Goal: Check status: Check status

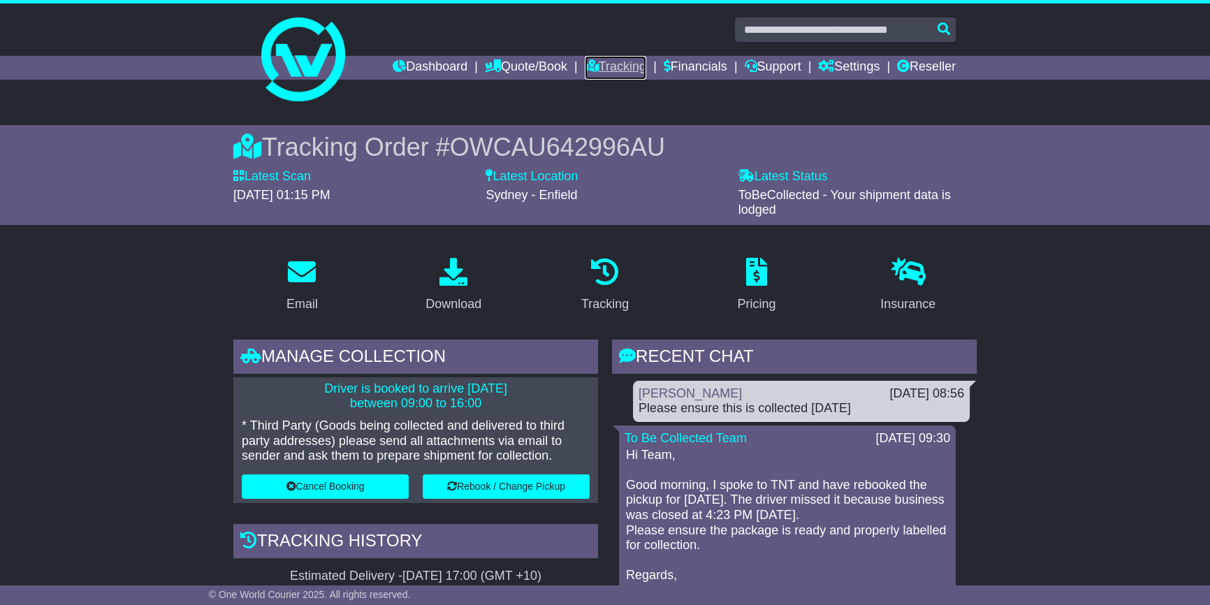
click at [590, 61] on link "Tracking" at bounding box center [615, 68] width 61 height 24
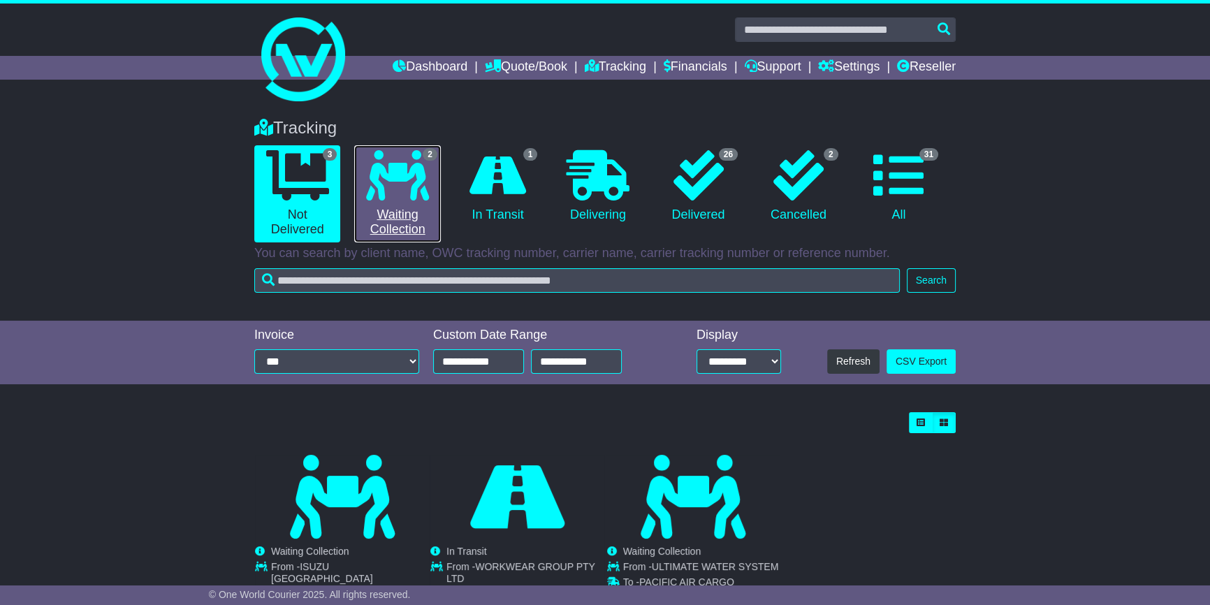
click at [411, 222] on link "2 Waiting Collection" at bounding box center [397, 193] width 86 height 97
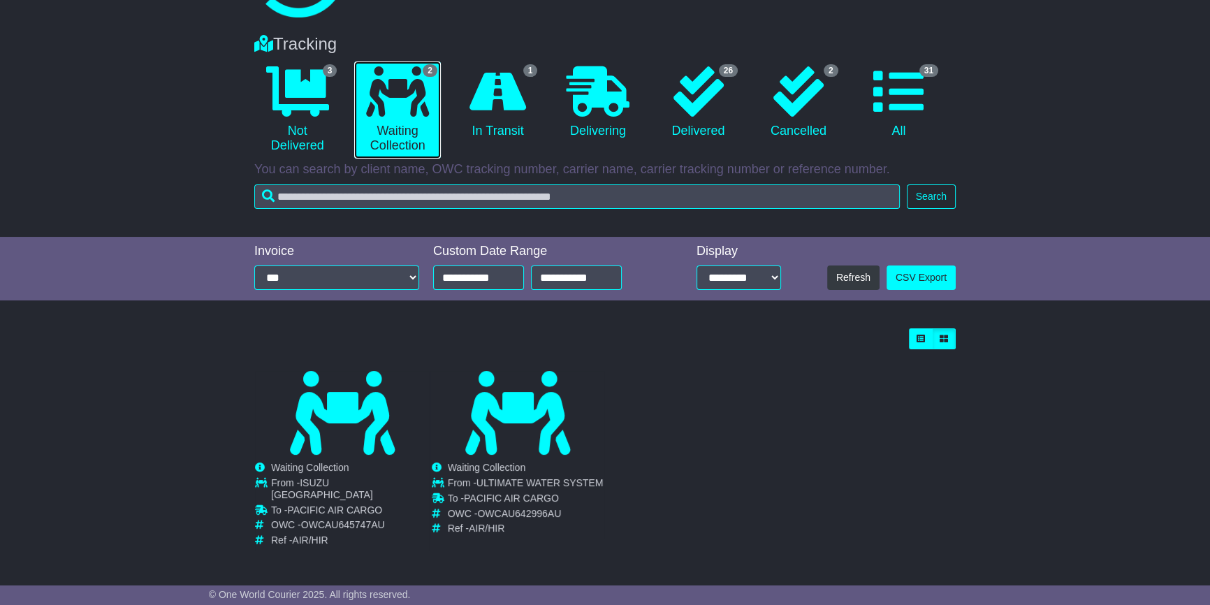
scroll to position [84, 0]
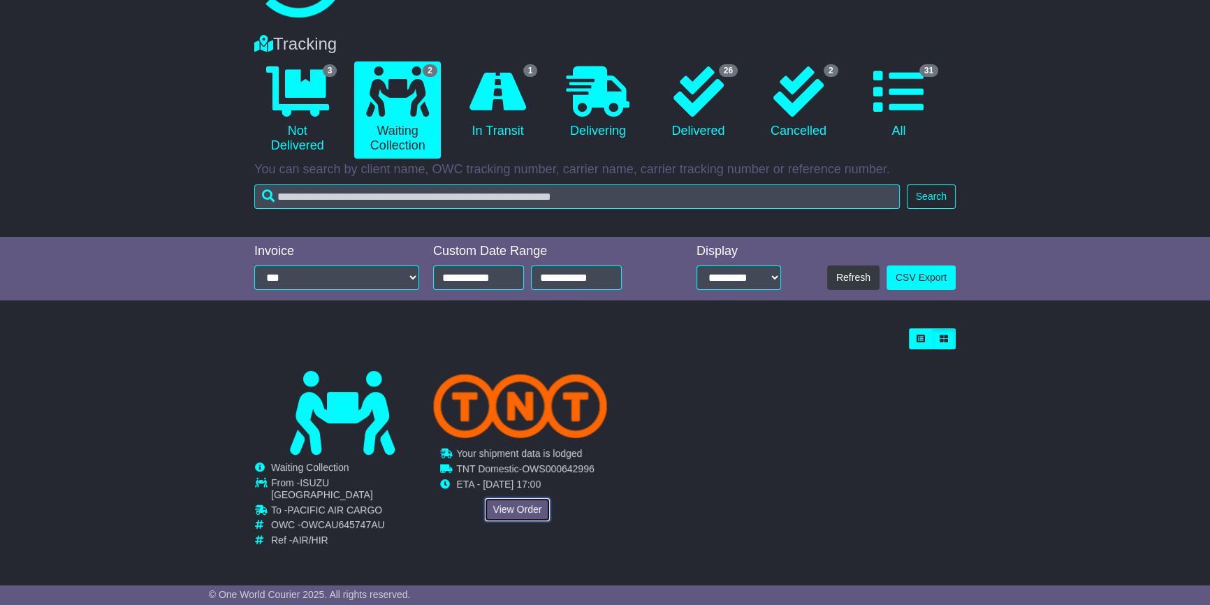
click at [505, 513] on link "View Order" at bounding box center [517, 510] width 67 height 24
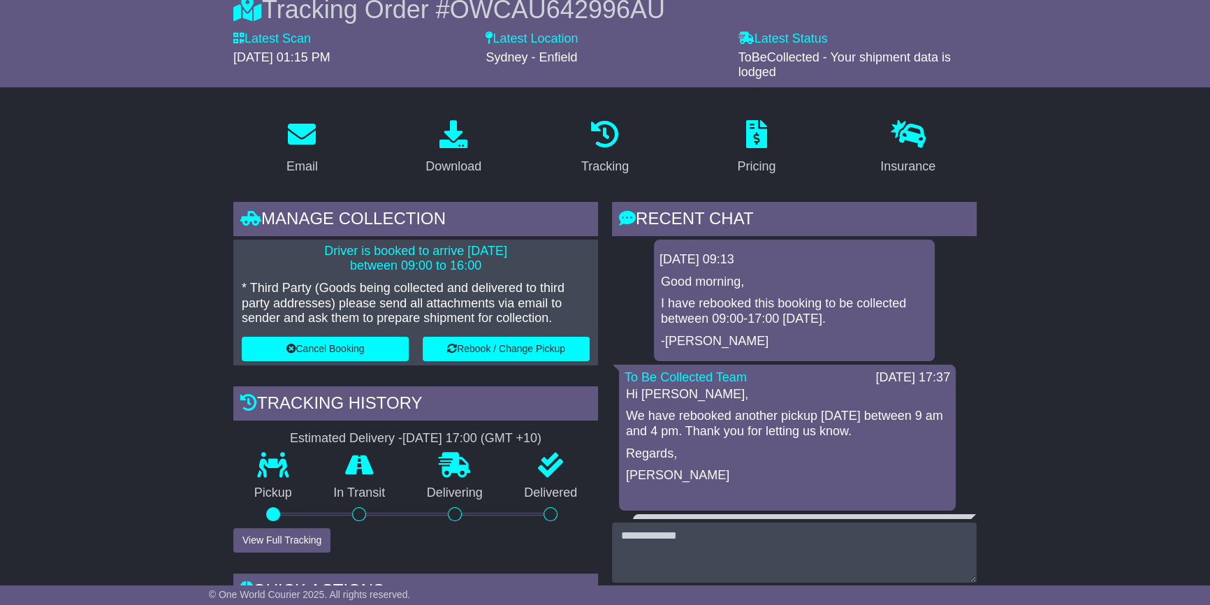
scroll to position [381, 0]
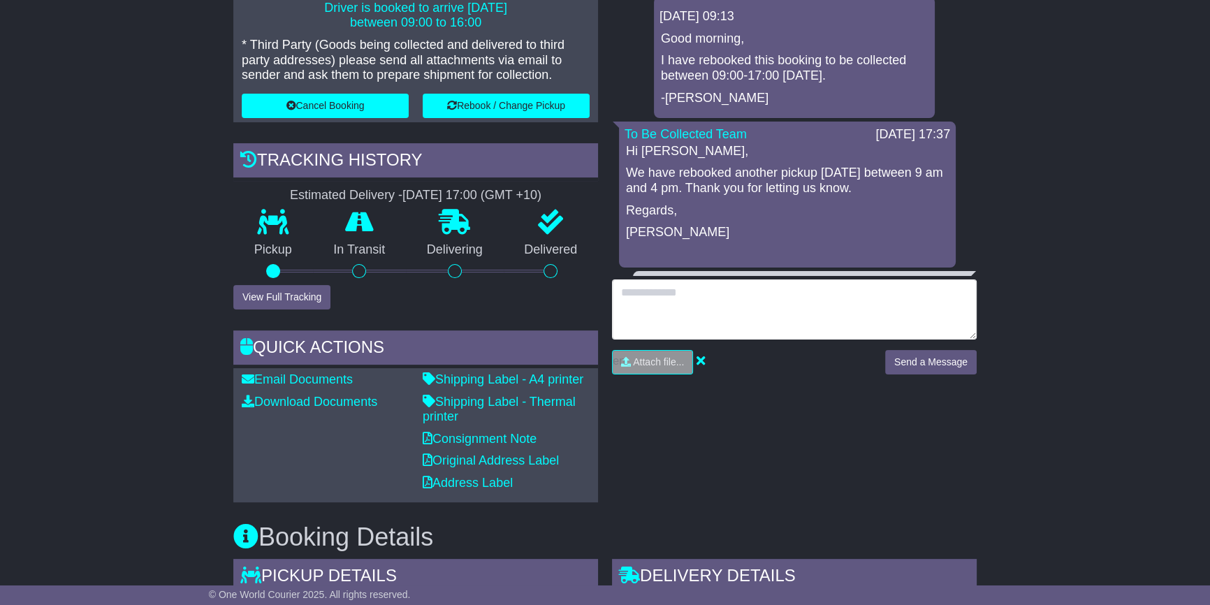
click at [656, 305] on textarea at bounding box center [794, 310] width 365 height 60
type textarea "**********"
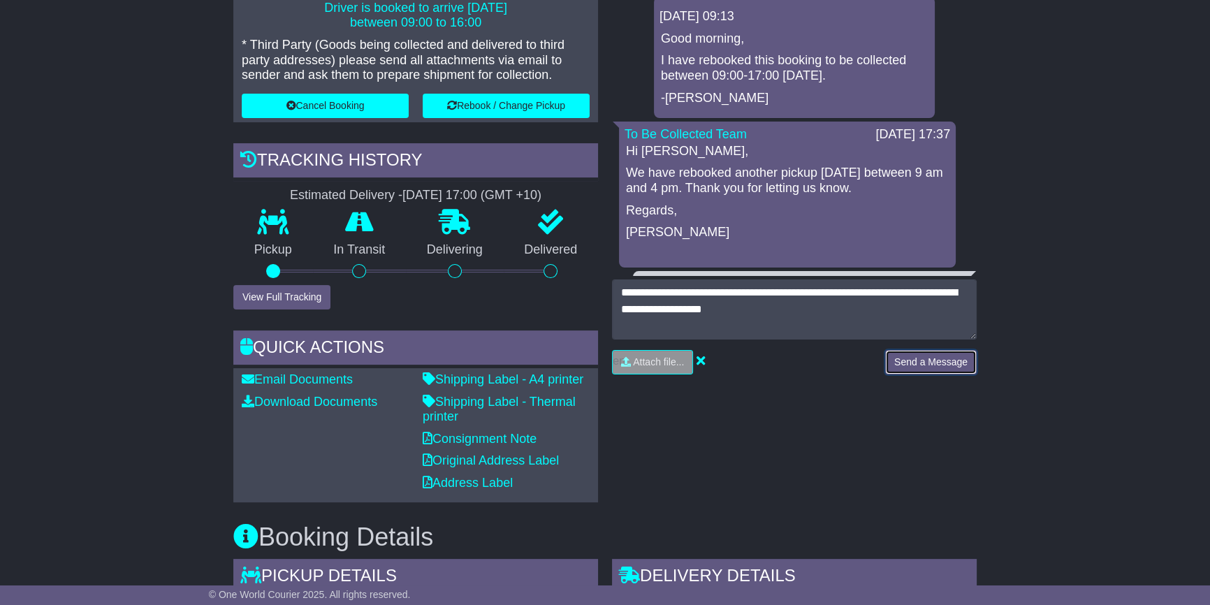
click at [897, 364] on button "Send a Message" at bounding box center [931, 362] width 92 height 24
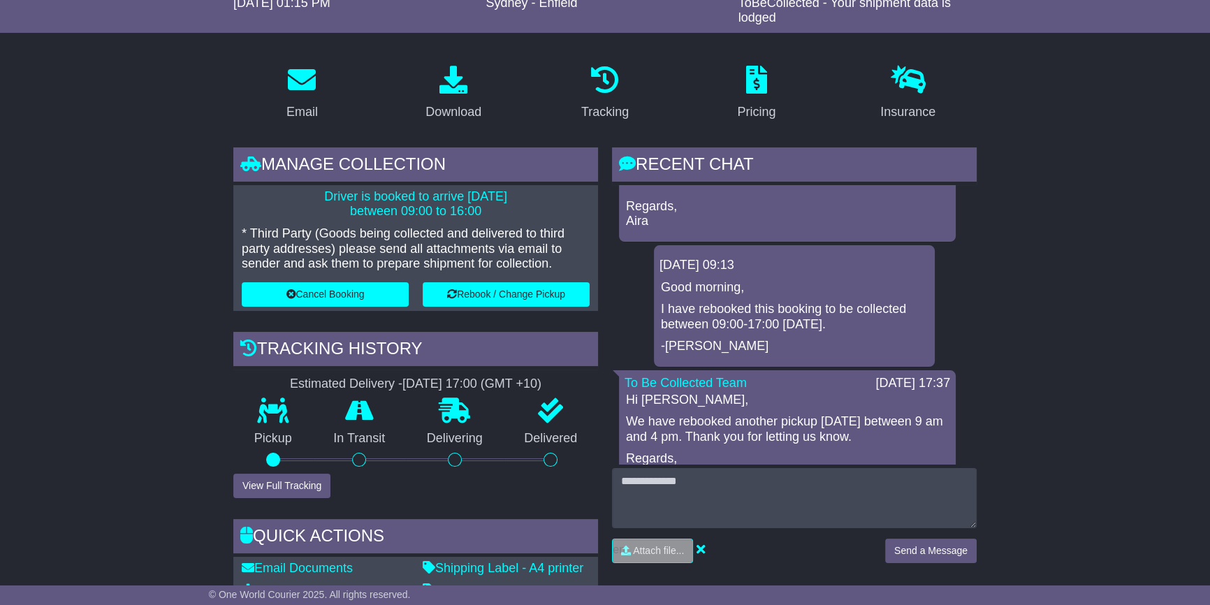
scroll to position [190, 0]
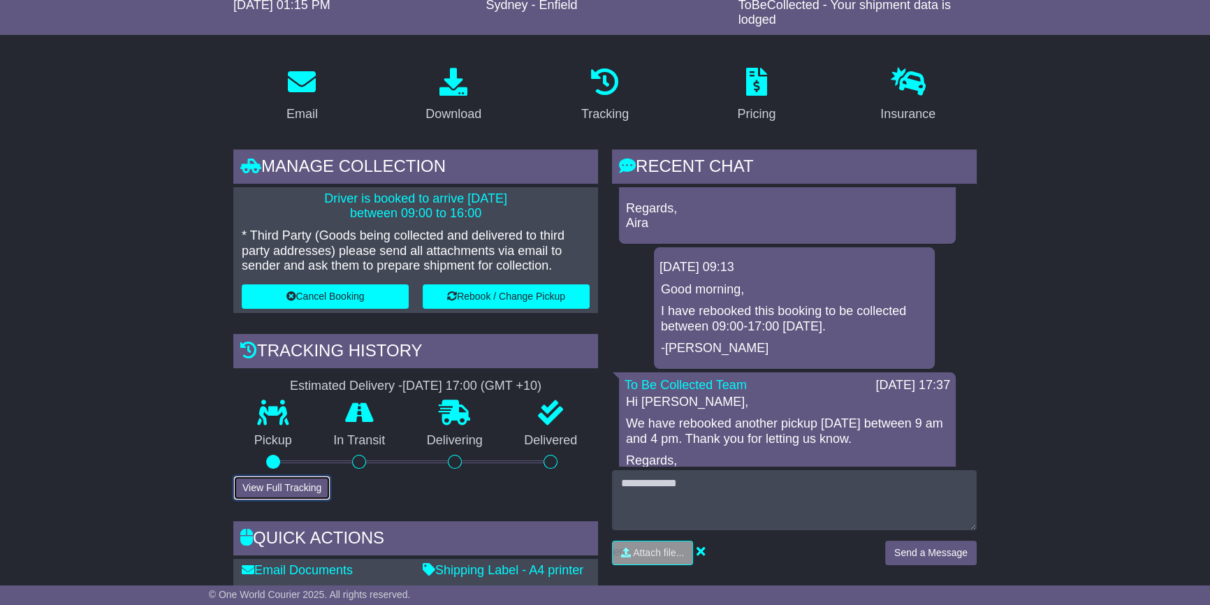
click at [278, 477] on button "View Full Tracking" at bounding box center [281, 488] width 97 height 24
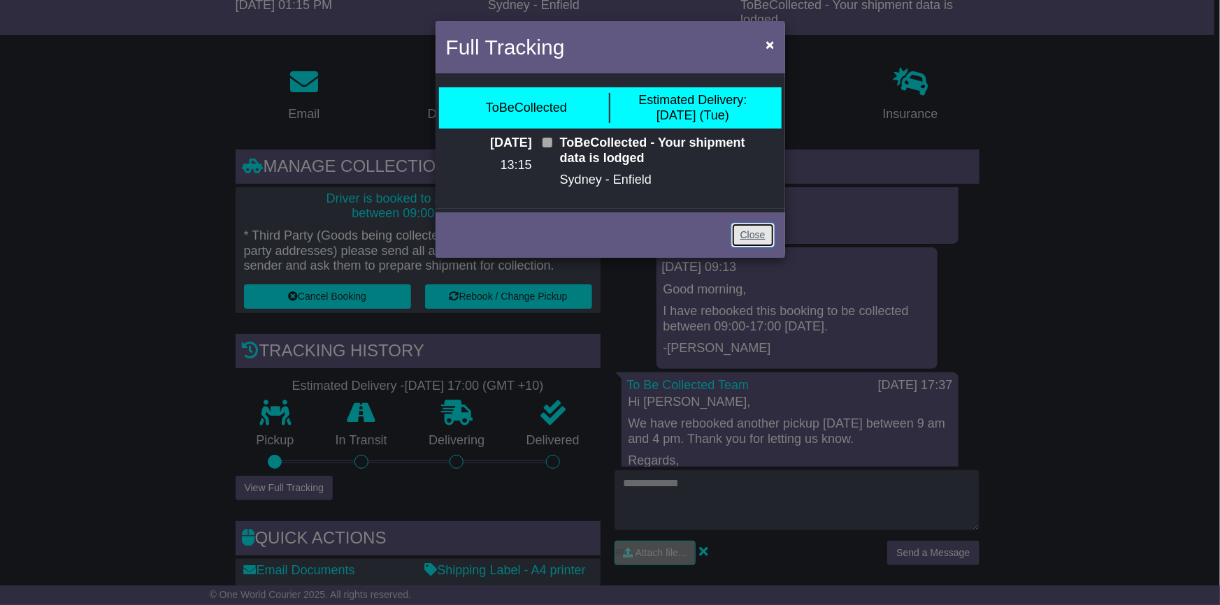
drag, startPoint x: 746, startPoint y: 237, endPoint x: 871, endPoint y: 167, distance: 143.3
click at [746, 237] on link "Close" at bounding box center [752, 235] width 43 height 24
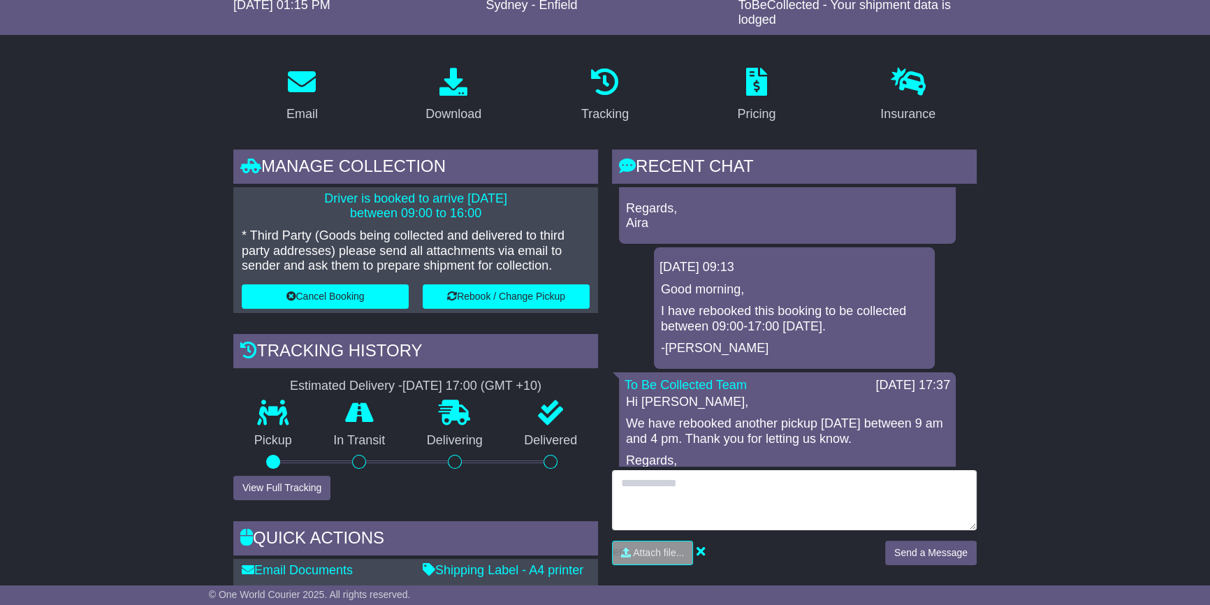
click at [688, 486] on textarea at bounding box center [794, 500] width 365 height 60
type textarea "**********"
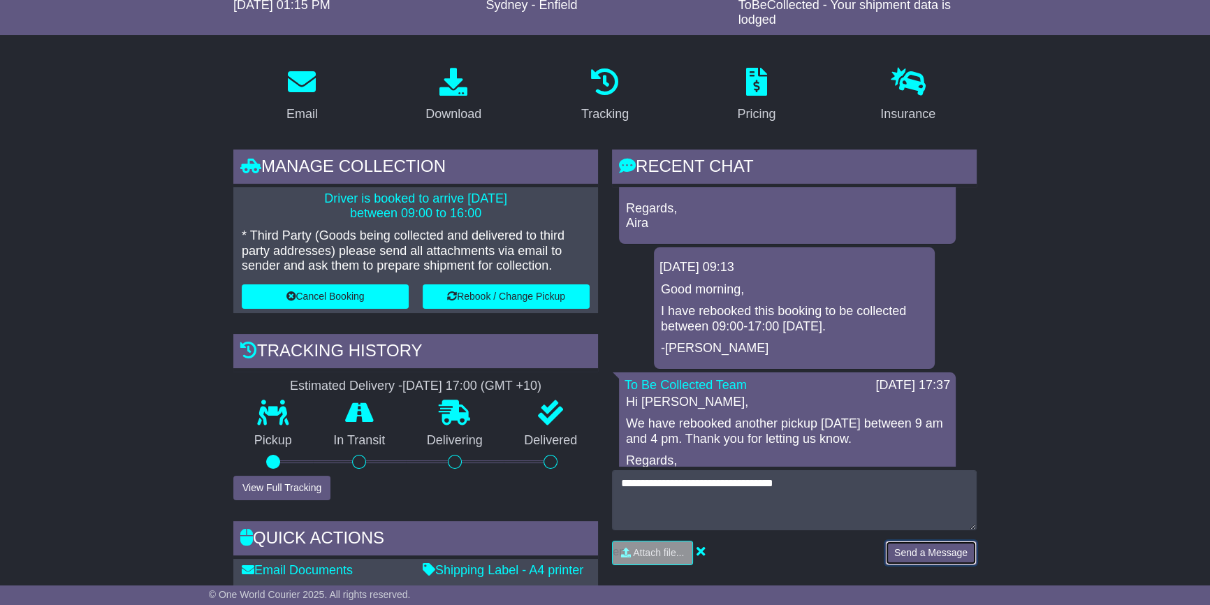
click at [895, 550] on button "Send a Message" at bounding box center [931, 553] width 92 height 24
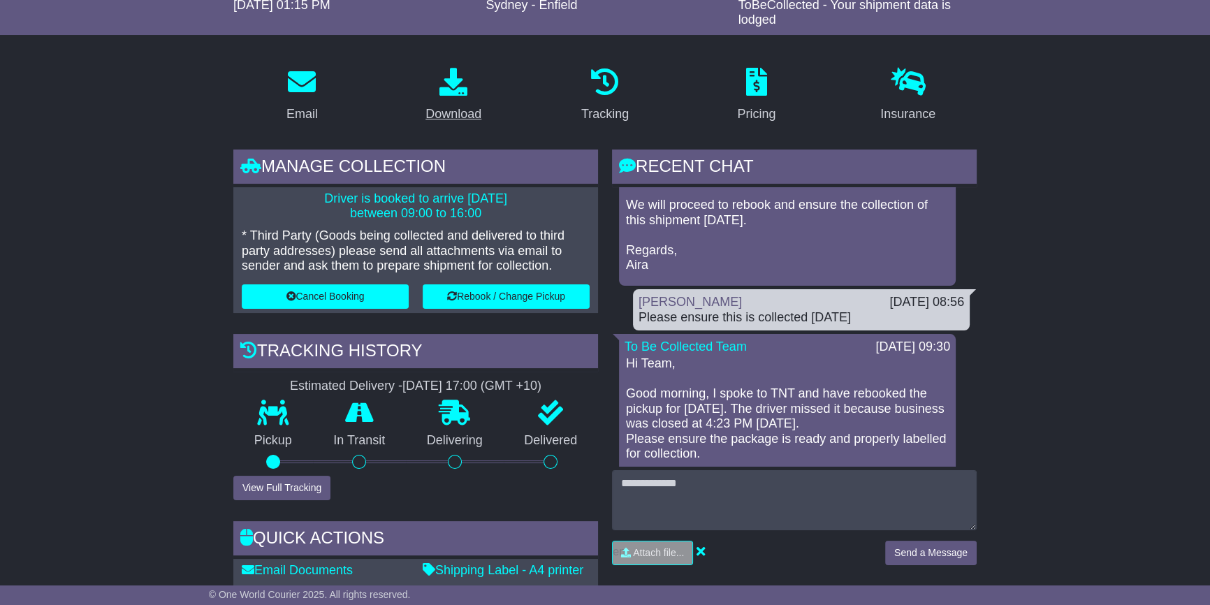
scroll to position [0, 0]
